Goal: Participate in discussion

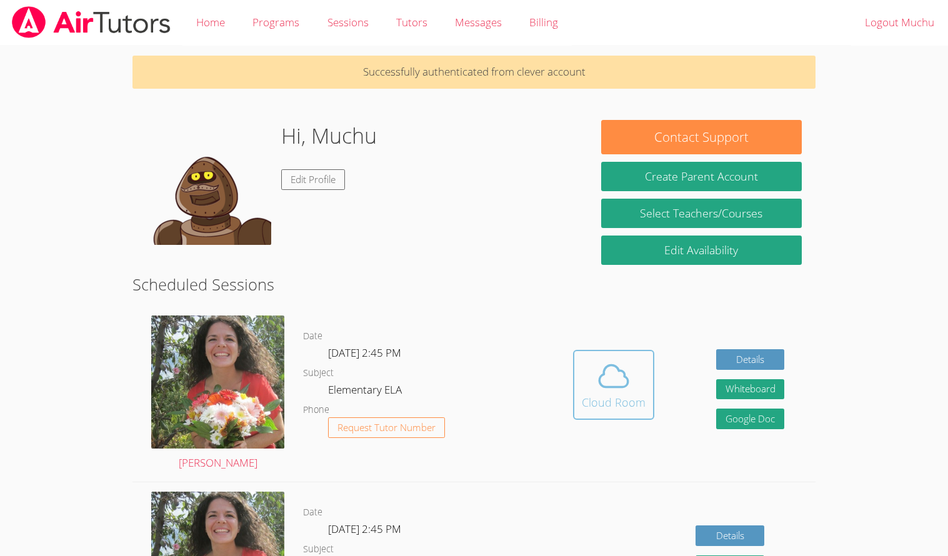
click at [601, 388] on icon at bounding box center [613, 376] width 35 height 35
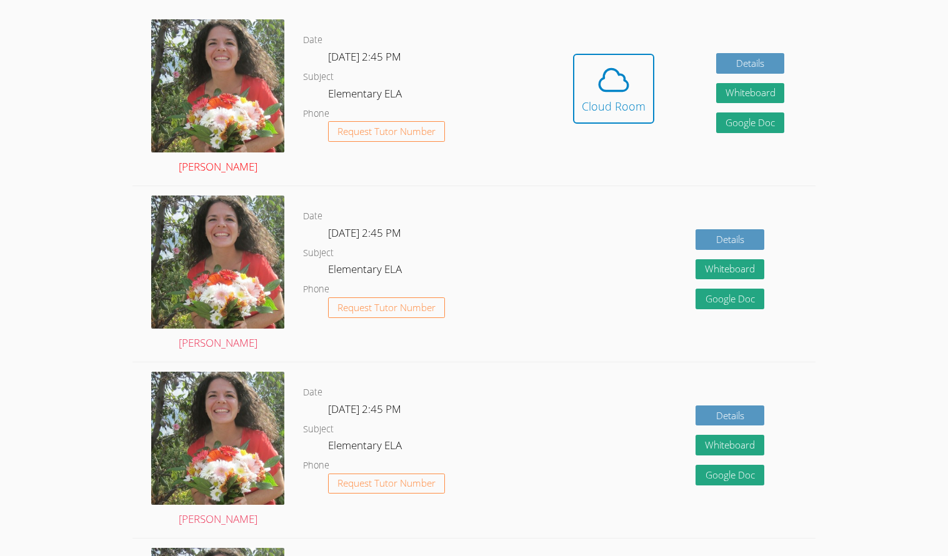
scroll to position [298, 0]
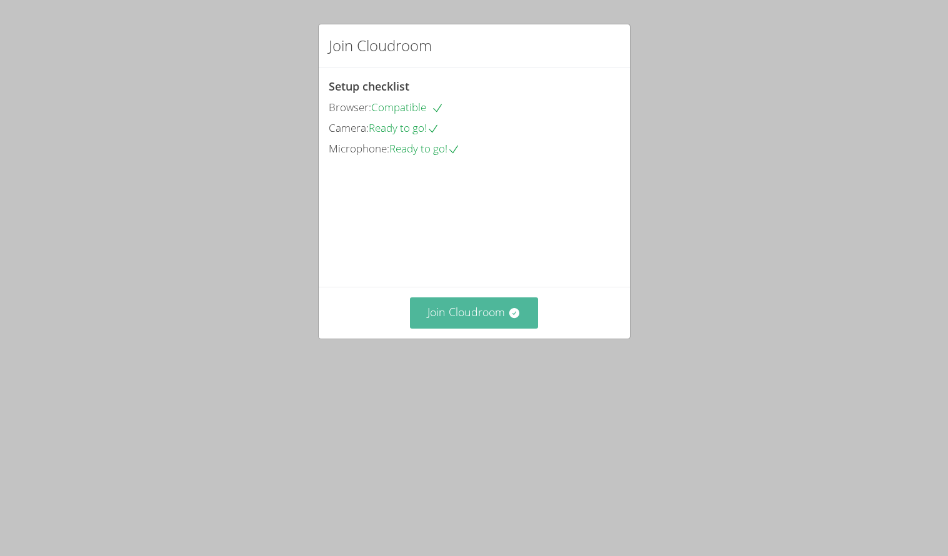
click at [498, 328] on button "Join Cloudroom" at bounding box center [474, 313] width 128 height 31
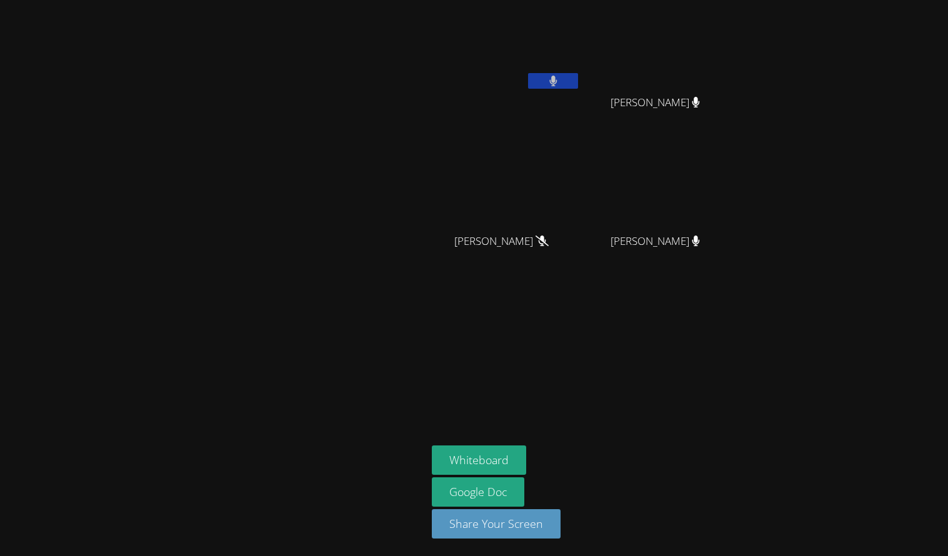
click at [554, 79] on icon at bounding box center [554, 81] width 8 height 11
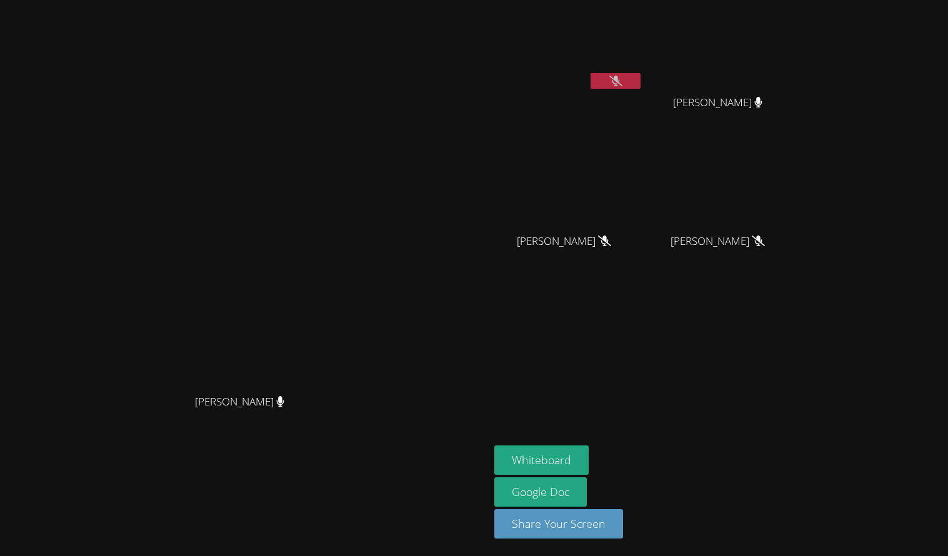
click at [604, 91] on div at bounding box center [616, 82] width 50 height 19
click at [601, 80] on button at bounding box center [616, 81] width 50 height 16
click at [620, 83] on icon at bounding box center [616, 81] width 8 height 11
click at [641, 78] on button at bounding box center [616, 81] width 50 height 16
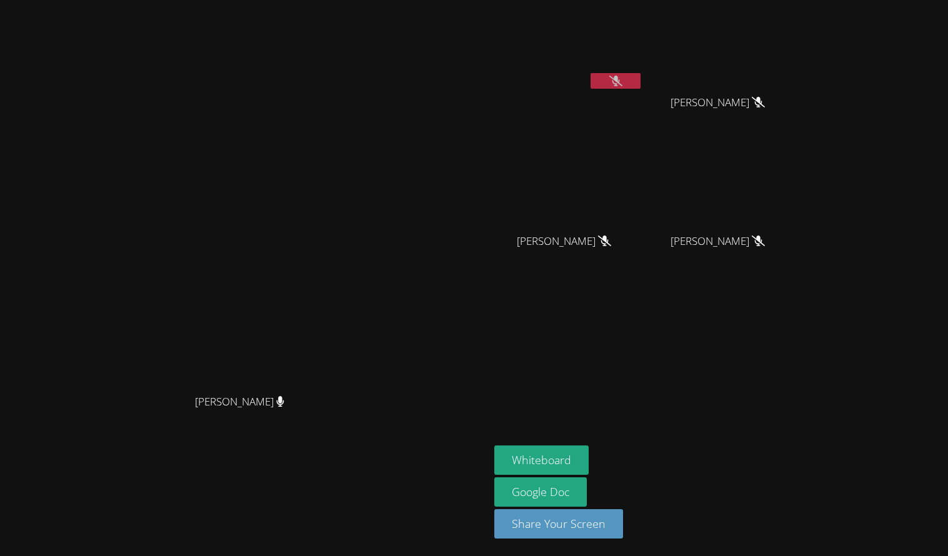
click at [623, 81] on icon at bounding box center [616, 81] width 13 height 11
click at [620, 81] on icon at bounding box center [616, 81] width 8 height 11
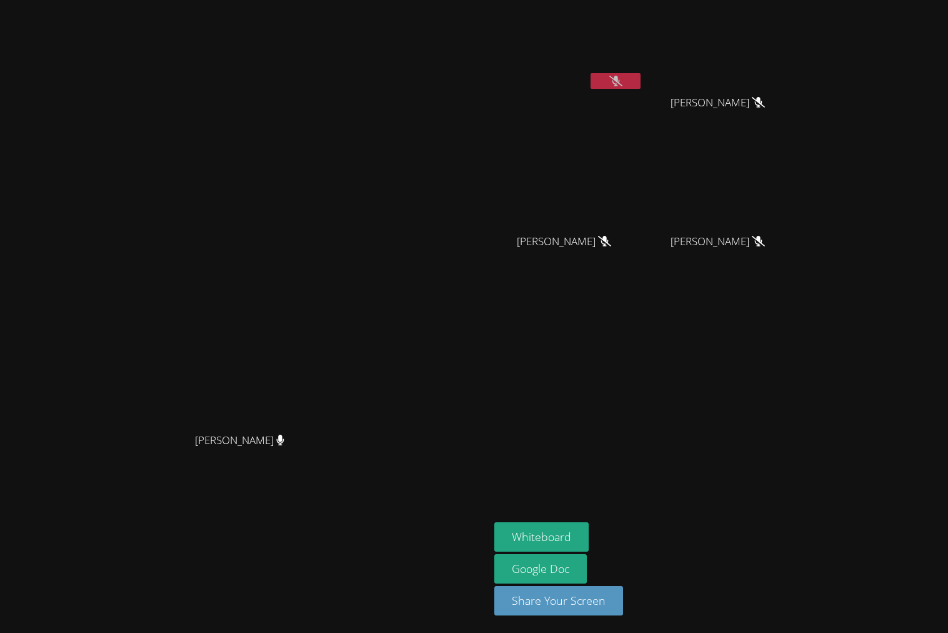
click at [485, 156] on div "[PERSON_NAME]" at bounding box center [245, 291] width 480 height 270
click at [641, 86] on button at bounding box center [616, 81] width 50 height 16
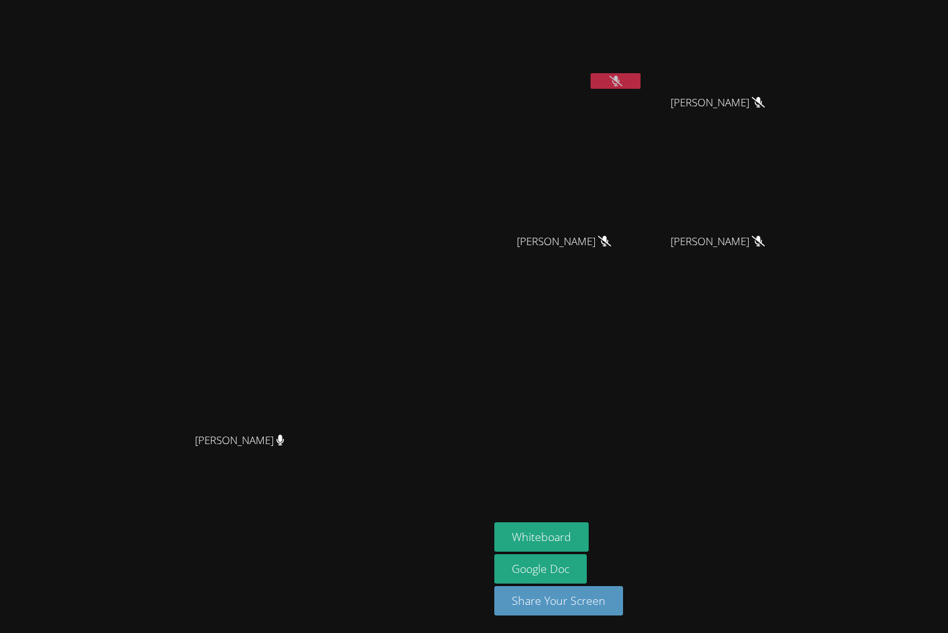
click at [641, 86] on button at bounding box center [616, 81] width 50 height 16
click at [641, 80] on button at bounding box center [616, 81] width 50 height 16
click at [623, 79] on icon at bounding box center [616, 81] width 13 height 11
click at [641, 77] on button at bounding box center [616, 81] width 50 height 16
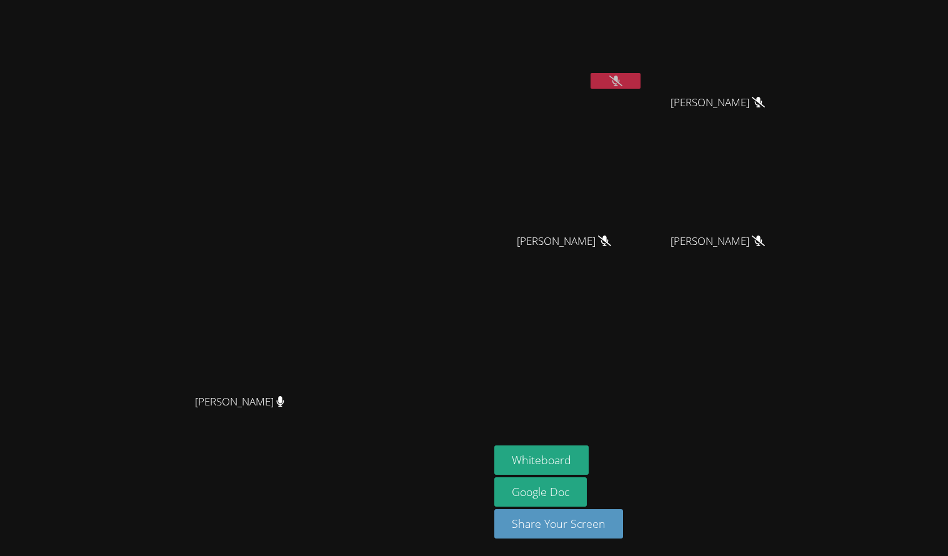
click at [641, 82] on button at bounding box center [616, 81] width 50 height 16
click at [643, 72] on video at bounding box center [569, 47] width 149 height 84
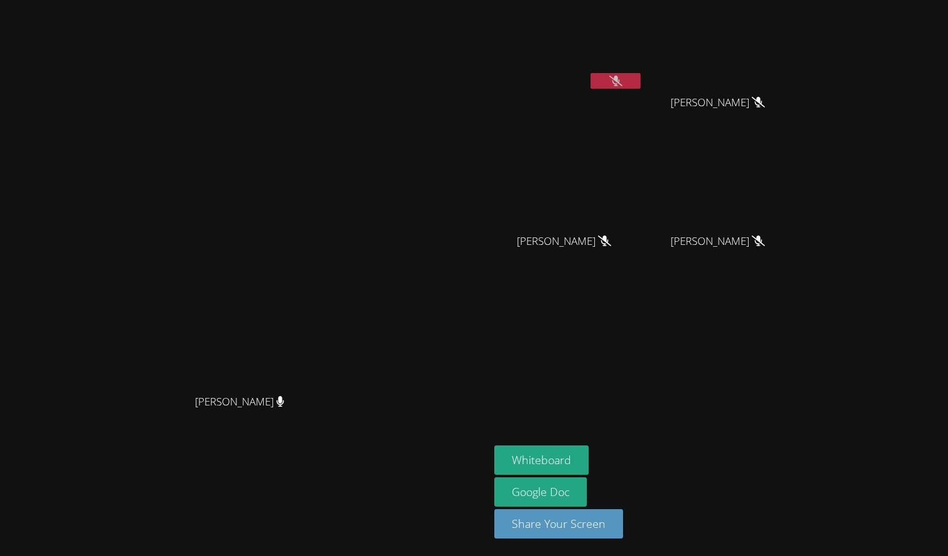
click at [623, 76] on icon at bounding box center [616, 81] width 13 height 11
click at [620, 76] on icon at bounding box center [616, 81] width 8 height 11
click at [641, 86] on button at bounding box center [616, 81] width 50 height 16
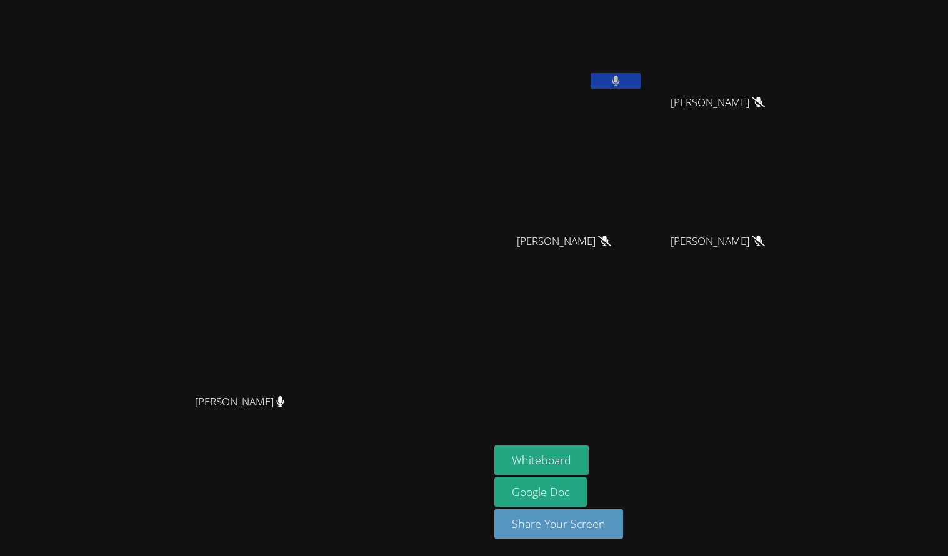
click at [641, 86] on button at bounding box center [616, 81] width 50 height 16
click at [641, 79] on button at bounding box center [616, 81] width 50 height 16
click at [641, 82] on button at bounding box center [616, 81] width 50 height 16
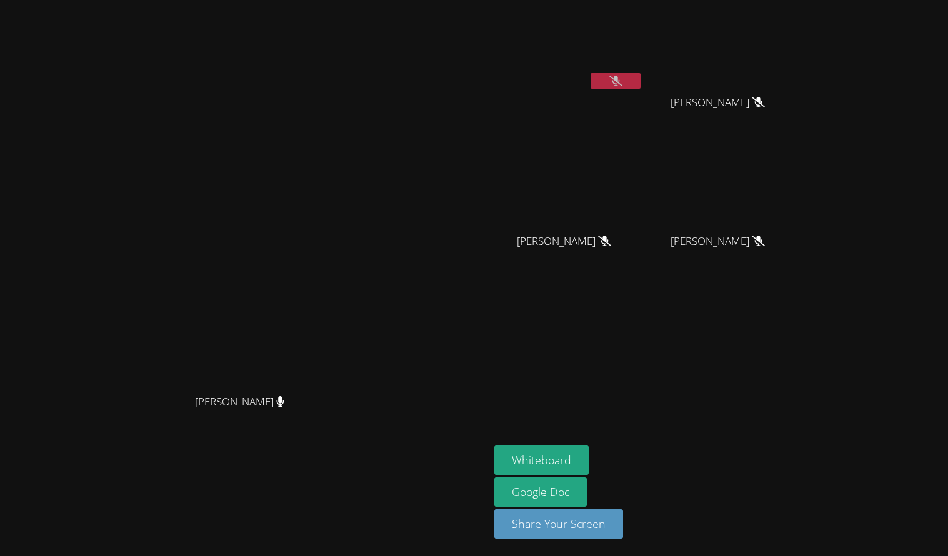
click at [641, 88] on button at bounding box center [616, 81] width 50 height 16
click at [641, 83] on button at bounding box center [616, 81] width 50 height 16
click at [641, 82] on button at bounding box center [616, 81] width 50 height 16
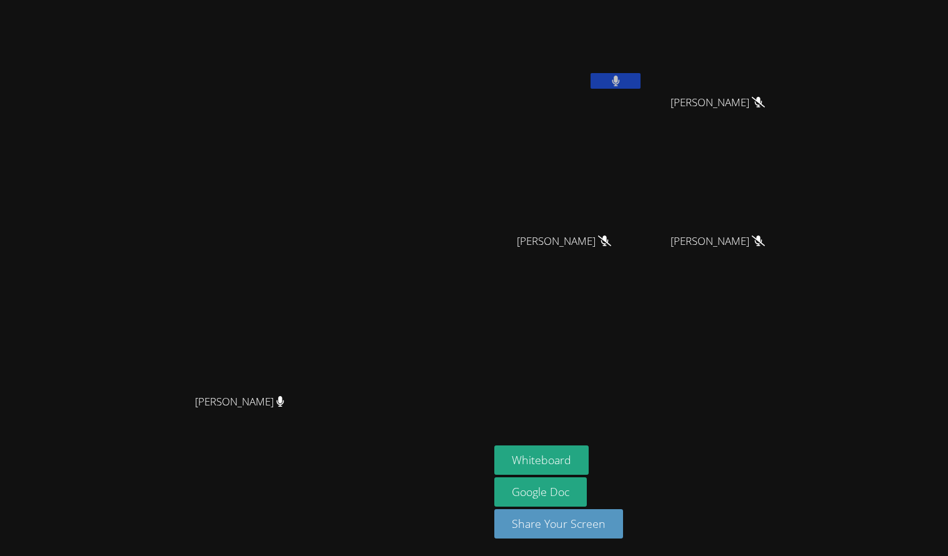
click at [641, 73] on button at bounding box center [616, 81] width 50 height 16
click at [641, 74] on button at bounding box center [616, 81] width 50 height 16
click at [641, 76] on button at bounding box center [616, 81] width 50 height 16
click at [641, 88] on button at bounding box center [616, 81] width 50 height 16
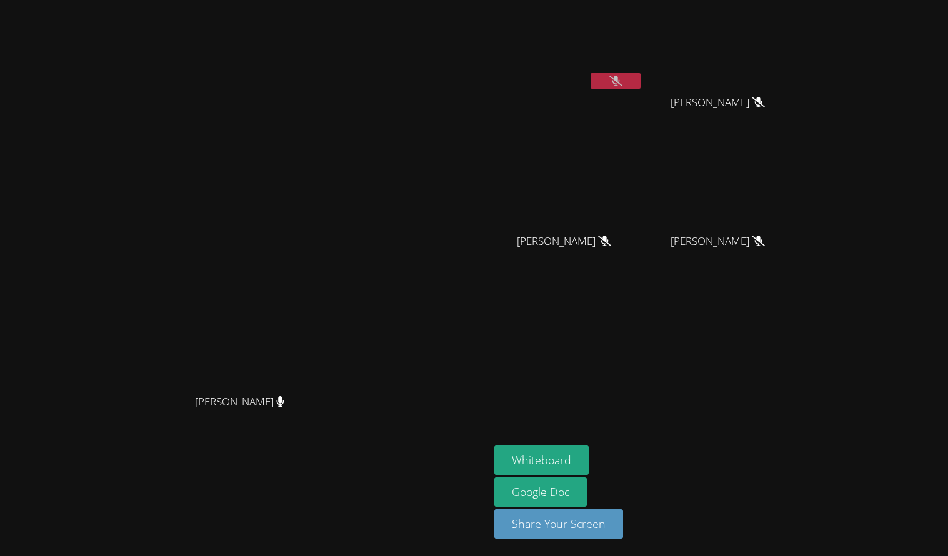
click at [334, 438] on div "[PERSON_NAME]" at bounding box center [245, 413] width 480 height 50
click at [589, 460] on button "Whiteboard" at bounding box center [542, 460] width 94 height 29
click at [643, 83] on video at bounding box center [569, 47] width 149 height 84
click at [641, 77] on button at bounding box center [616, 81] width 50 height 16
click at [641, 81] on button at bounding box center [616, 81] width 50 height 16
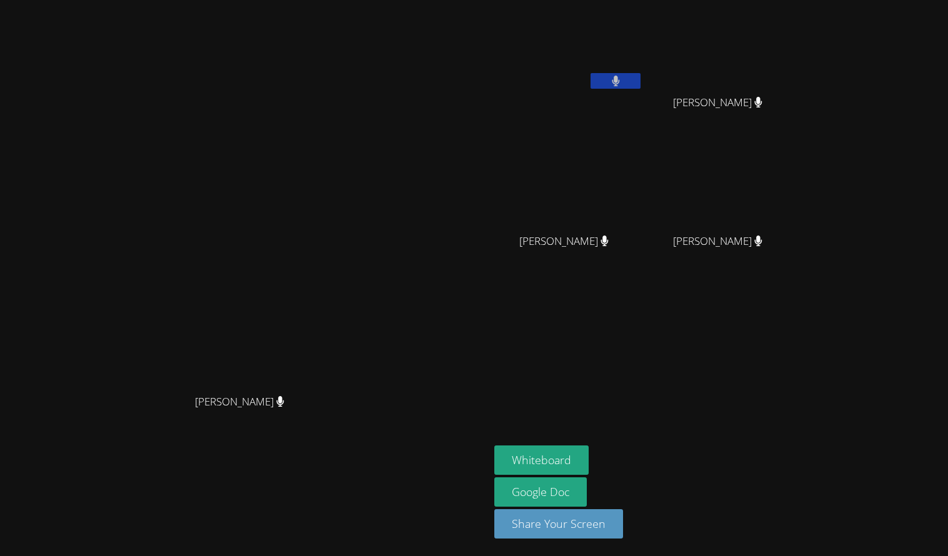
click at [641, 88] on button at bounding box center [616, 81] width 50 height 16
click at [641, 79] on button at bounding box center [616, 81] width 50 height 16
click at [641, 88] on button at bounding box center [616, 81] width 50 height 16
click at [643, 71] on video at bounding box center [569, 47] width 149 height 84
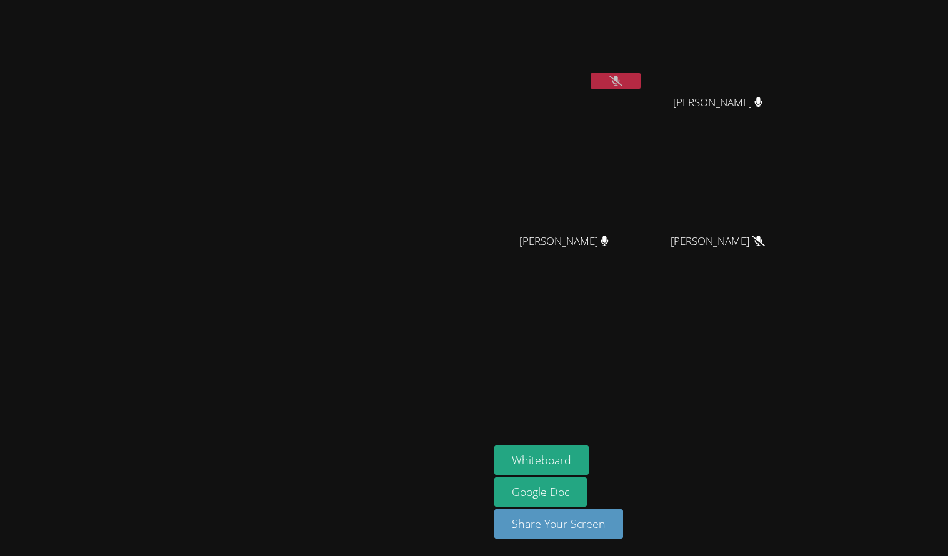
click at [623, 81] on icon at bounding box center [616, 81] width 13 height 11
click at [641, 86] on button at bounding box center [616, 81] width 50 height 16
click at [641, 84] on button at bounding box center [616, 81] width 50 height 16
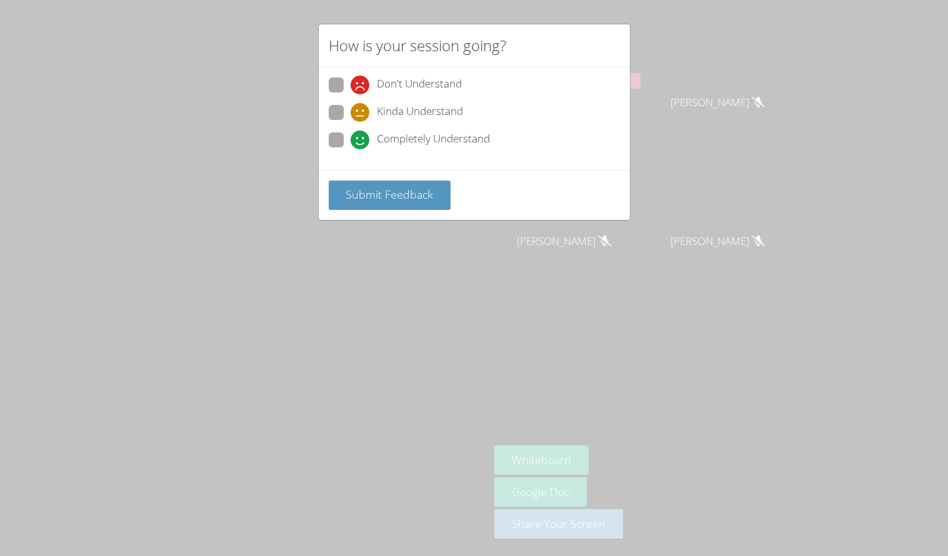
click at [351, 149] on span at bounding box center [351, 149] width 0 height 0
click at [351, 143] on input "Completely Understand" at bounding box center [356, 138] width 11 height 11
radio input "true"
click at [396, 189] on span "Submit Feedback" at bounding box center [390, 194] width 88 height 15
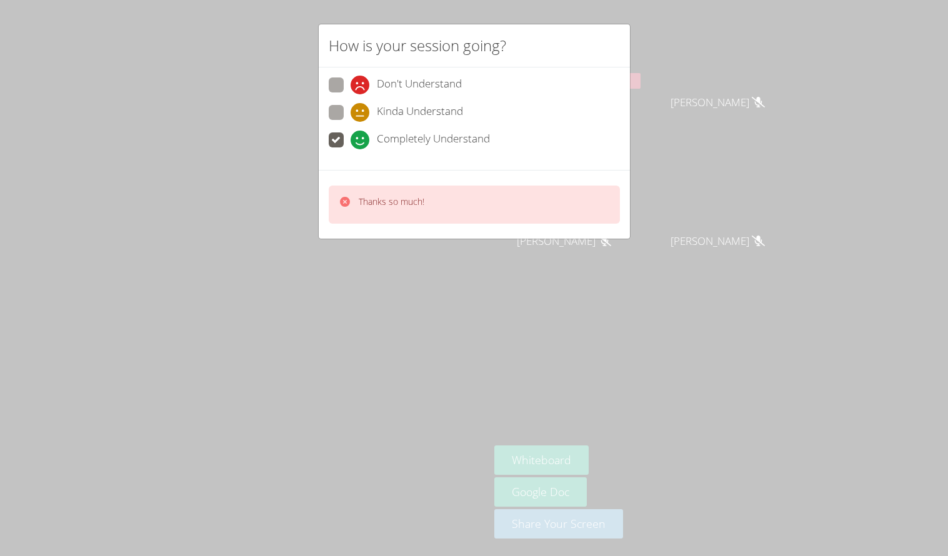
click at [658, 179] on div "How is your session going? Don't Understand Kinda Understand Completely Underst…" at bounding box center [474, 278] width 948 height 556
click at [650, 176] on div at bounding box center [650, 176] width 0 height 0
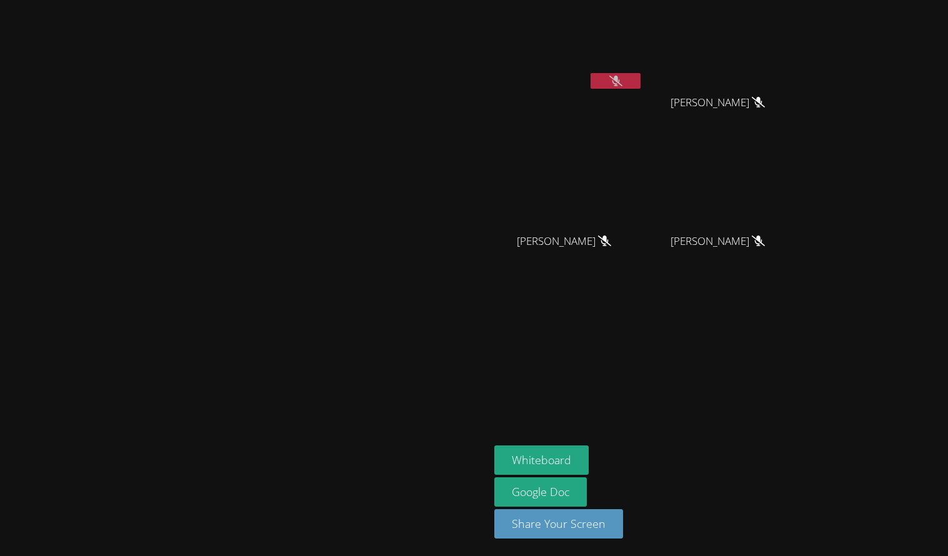
click at [623, 78] on icon at bounding box center [616, 81] width 13 height 11
click at [641, 86] on button at bounding box center [616, 81] width 50 height 16
click at [641, 79] on button at bounding box center [616, 81] width 50 height 16
click at [623, 76] on icon at bounding box center [616, 81] width 13 height 11
click at [643, 72] on video at bounding box center [569, 47] width 149 height 84
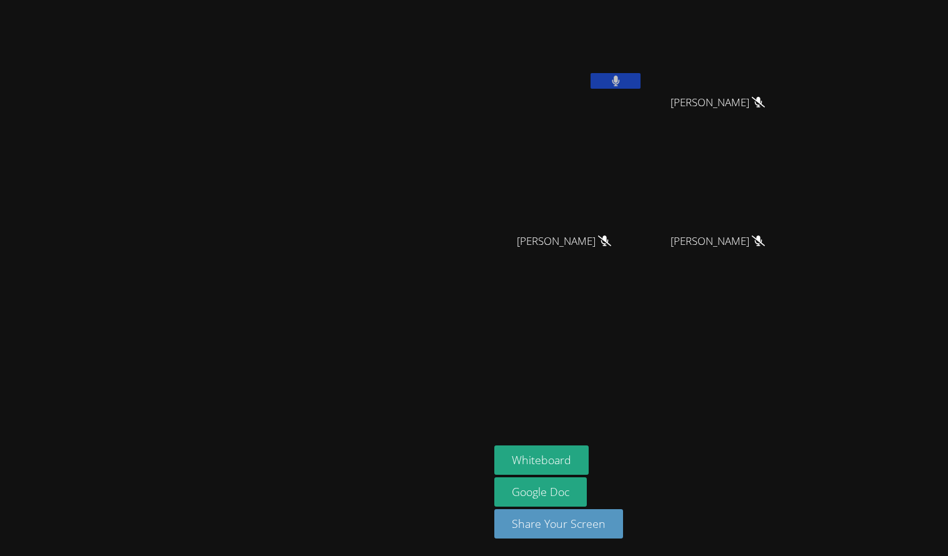
click at [641, 78] on button at bounding box center [616, 81] width 50 height 16
